Goal: Information Seeking & Learning: Learn about a topic

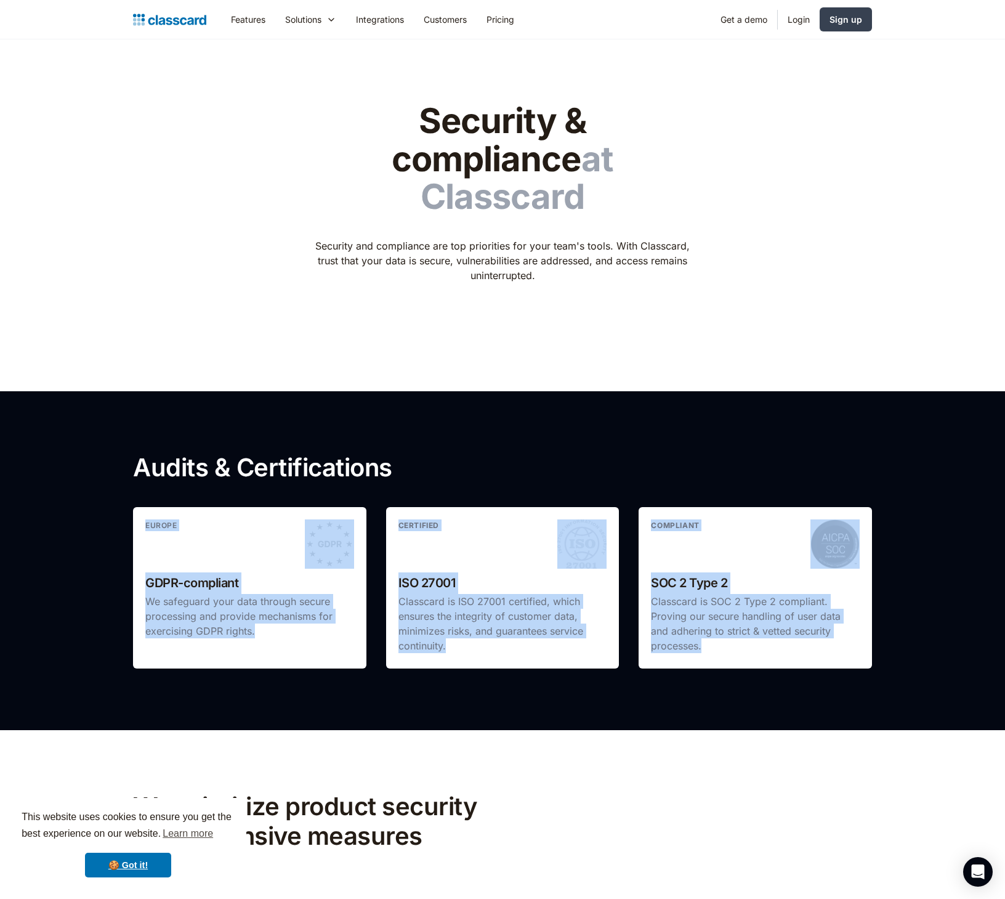
drag, startPoint x: 751, startPoint y: 625, endPoint x: 119, endPoint y: 479, distance: 648.7
click at [119, 479] on section "Audits & Certifications europe GDPR-compliant We safeguard your data through se…" at bounding box center [502, 560] width 1005 height 339
click at [176, 526] on div "europe" at bounding box center [249, 543] width 209 height 49
drag, startPoint x: 782, startPoint y: 614, endPoint x: 136, endPoint y: 482, distance: 659.5
click at [136, 507] on div "europe GDPR-compliant We safeguard your data through secure processing and prov…" at bounding box center [502, 587] width 739 height 161
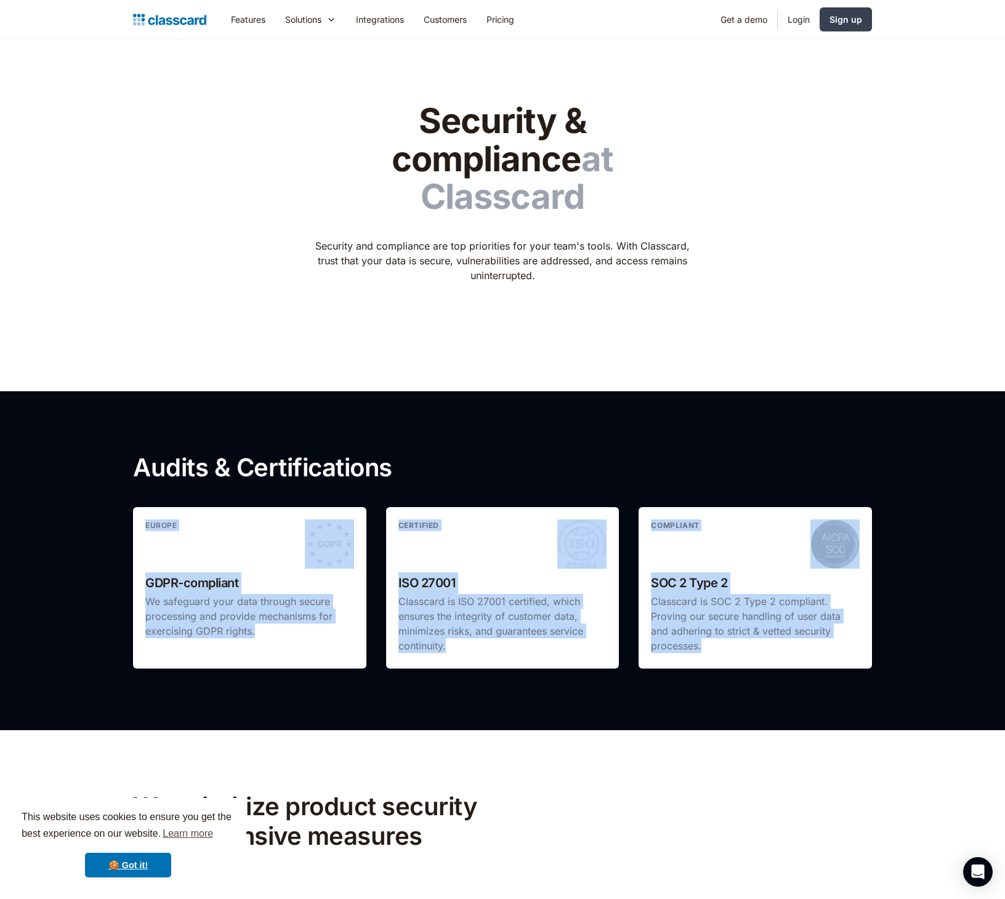
click at [186, 522] on div "europe" at bounding box center [249, 543] width 209 height 49
drag, startPoint x: 788, startPoint y: 607, endPoint x: 240, endPoint y: 494, distance: 559.8
click at [651, 594] on p "Classcard is SOC 2 Type 2 compliant. Proving our secure handling of user data a…" at bounding box center [755, 623] width 209 height 59
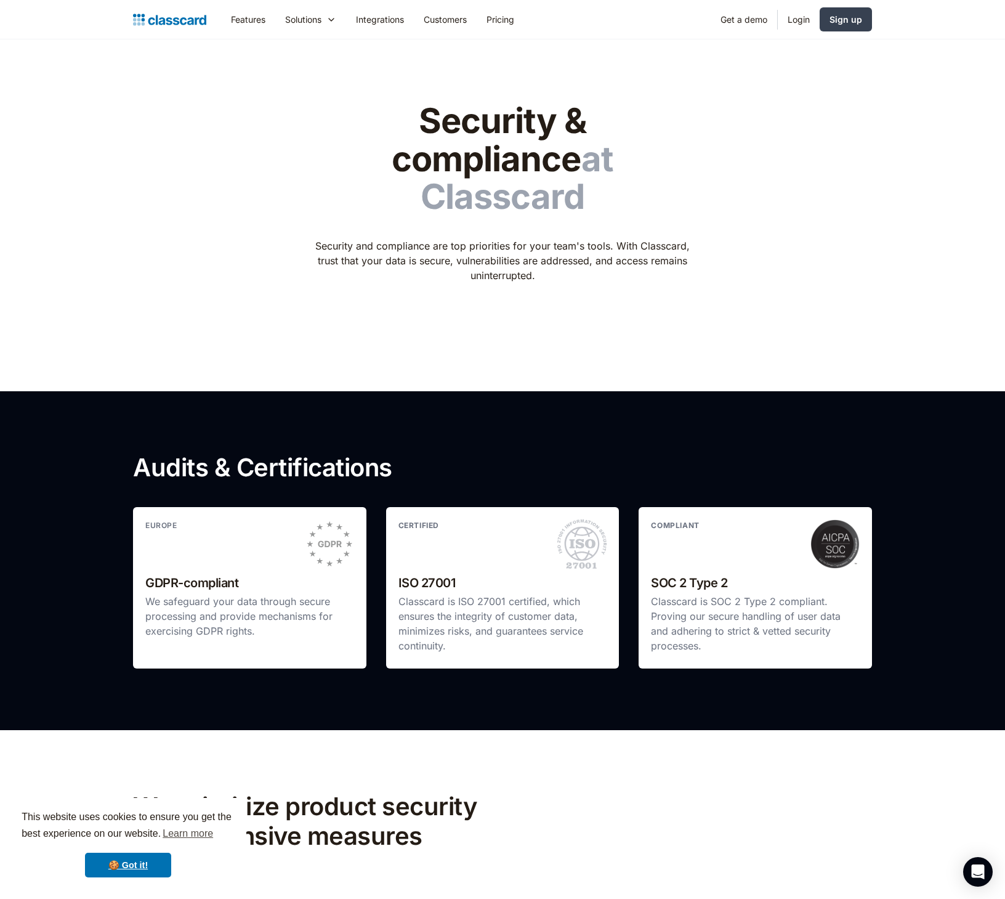
click at [216, 529] on div "europe" at bounding box center [249, 543] width 209 height 49
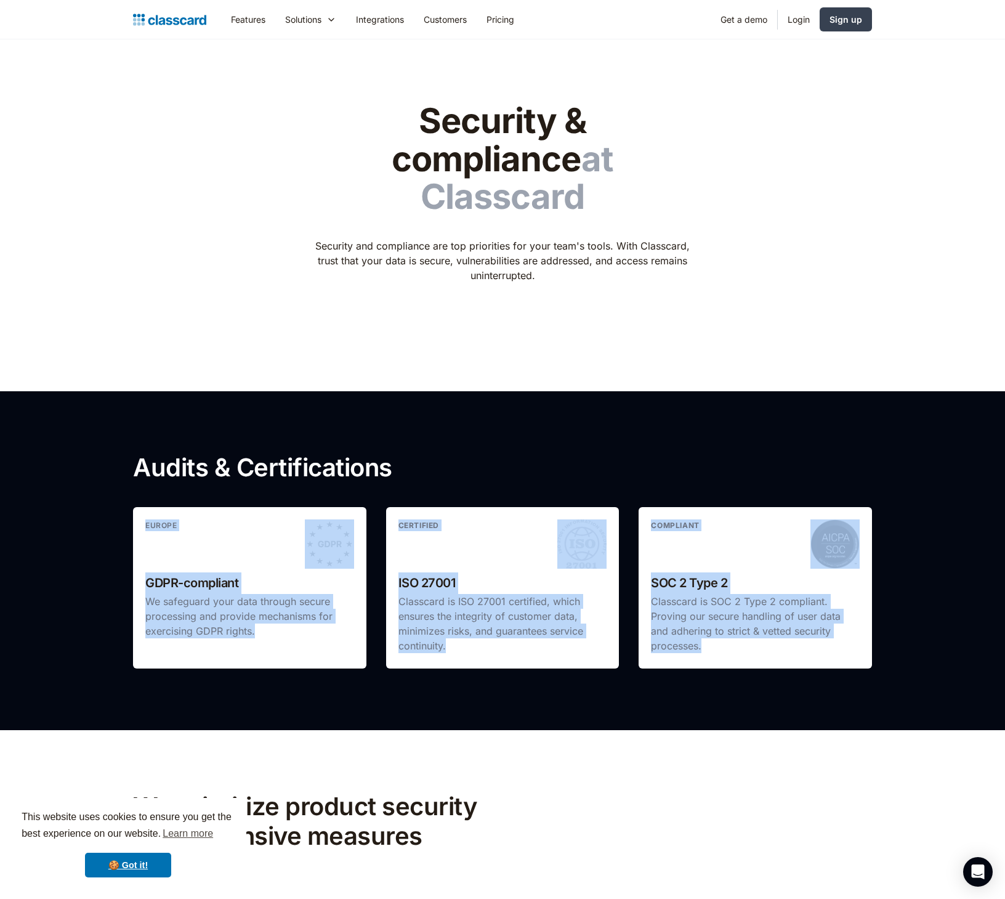
drag, startPoint x: 755, startPoint y: 610, endPoint x: 121, endPoint y: 484, distance: 646.2
click at [651, 594] on p "Classcard is SOC 2 Type 2 compliant. Proving our secure handling of user data a…" at bounding box center [755, 623] width 209 height 59
click at [260, 529] on div "europe" at bounding box center [249, 543] width 209 height 49
drag, startPoint x: 756, startPoint y: 610, endPoint x: 120, endPoint y: 447, distance: 657.1
click at [651, 594] on p "Classcard is SOC 2 Type 2 compliant. Proving our secure handling of user data a…" at bounding box center [755, 623] width 209 height 59
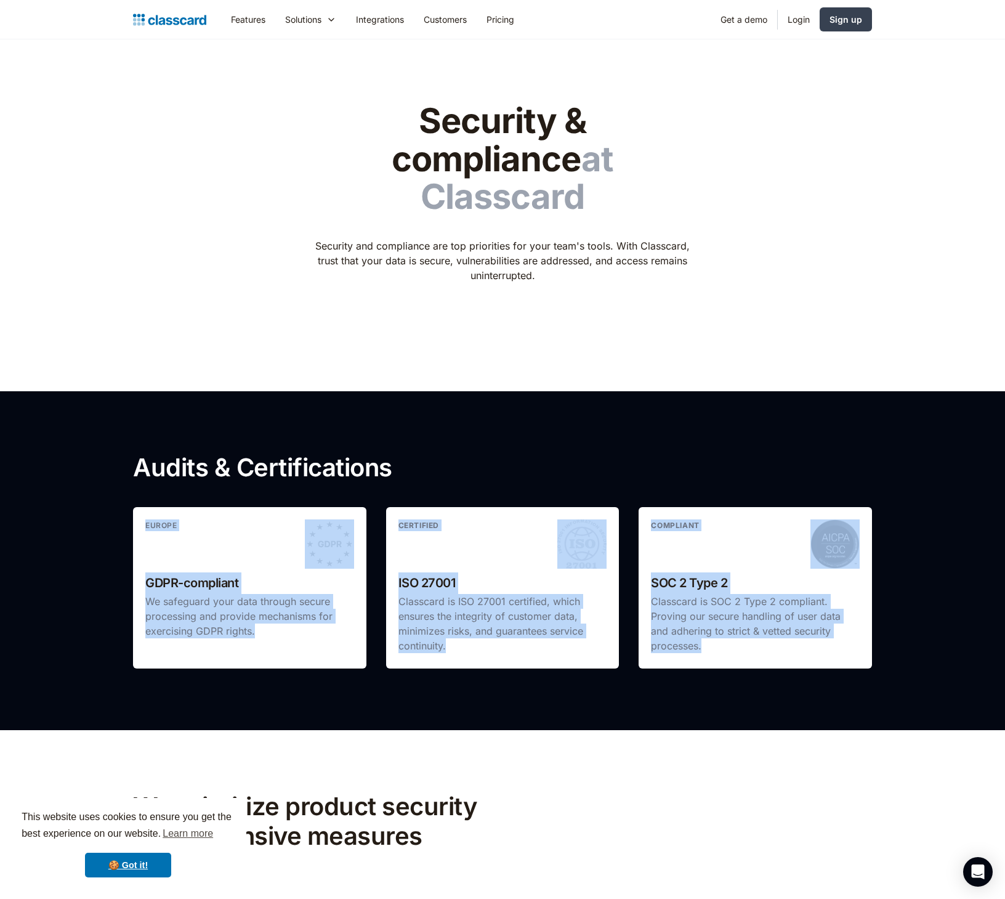
click at [182, 519] on div "europe" at bounding box center [249, 543] width 209 height 49
